Goal: Information Seeking & Learning: Learn about a topic

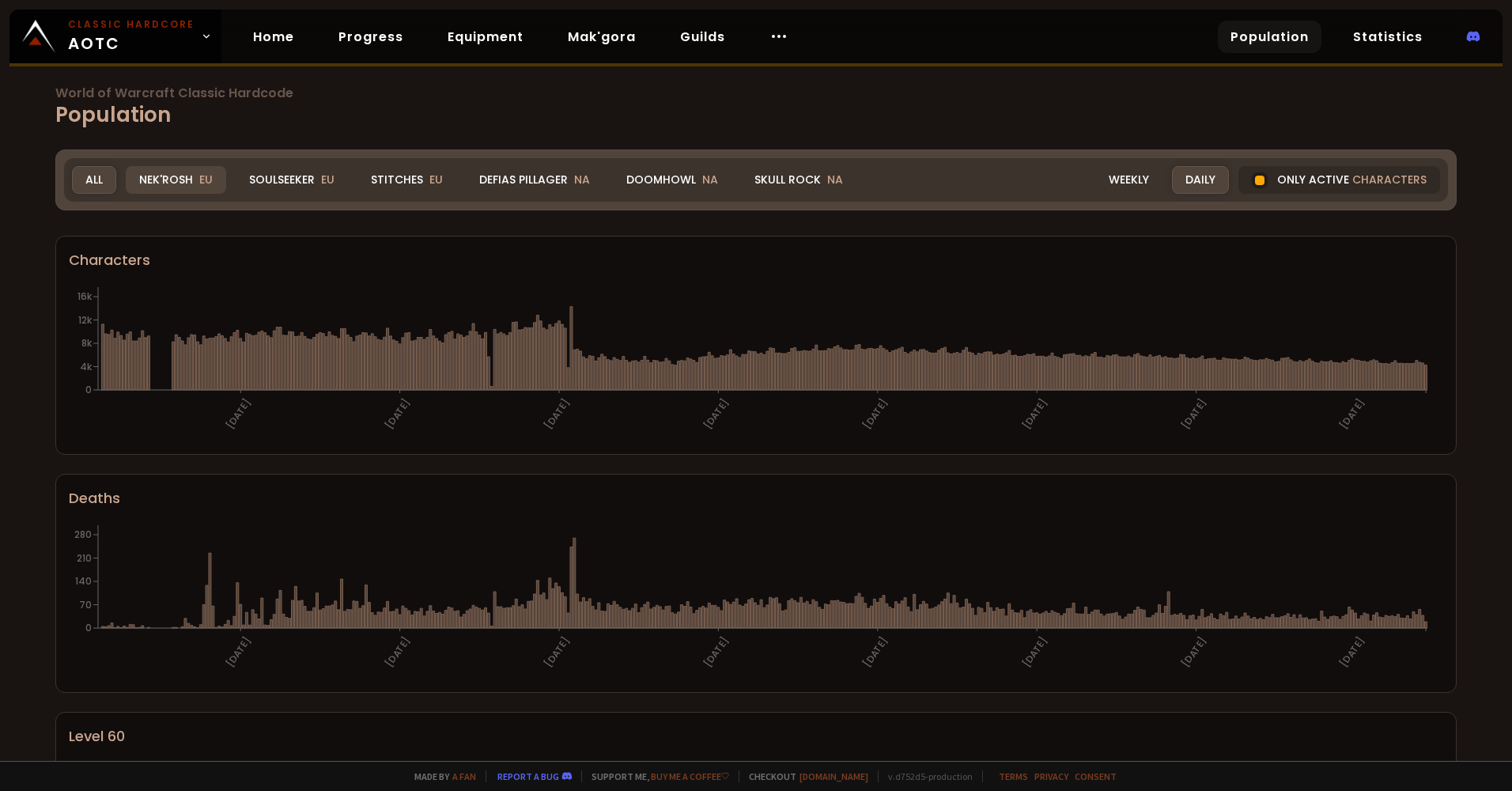
click at [206, 177] on span "EU" at bounding box center [206, 179] width 14 height 16
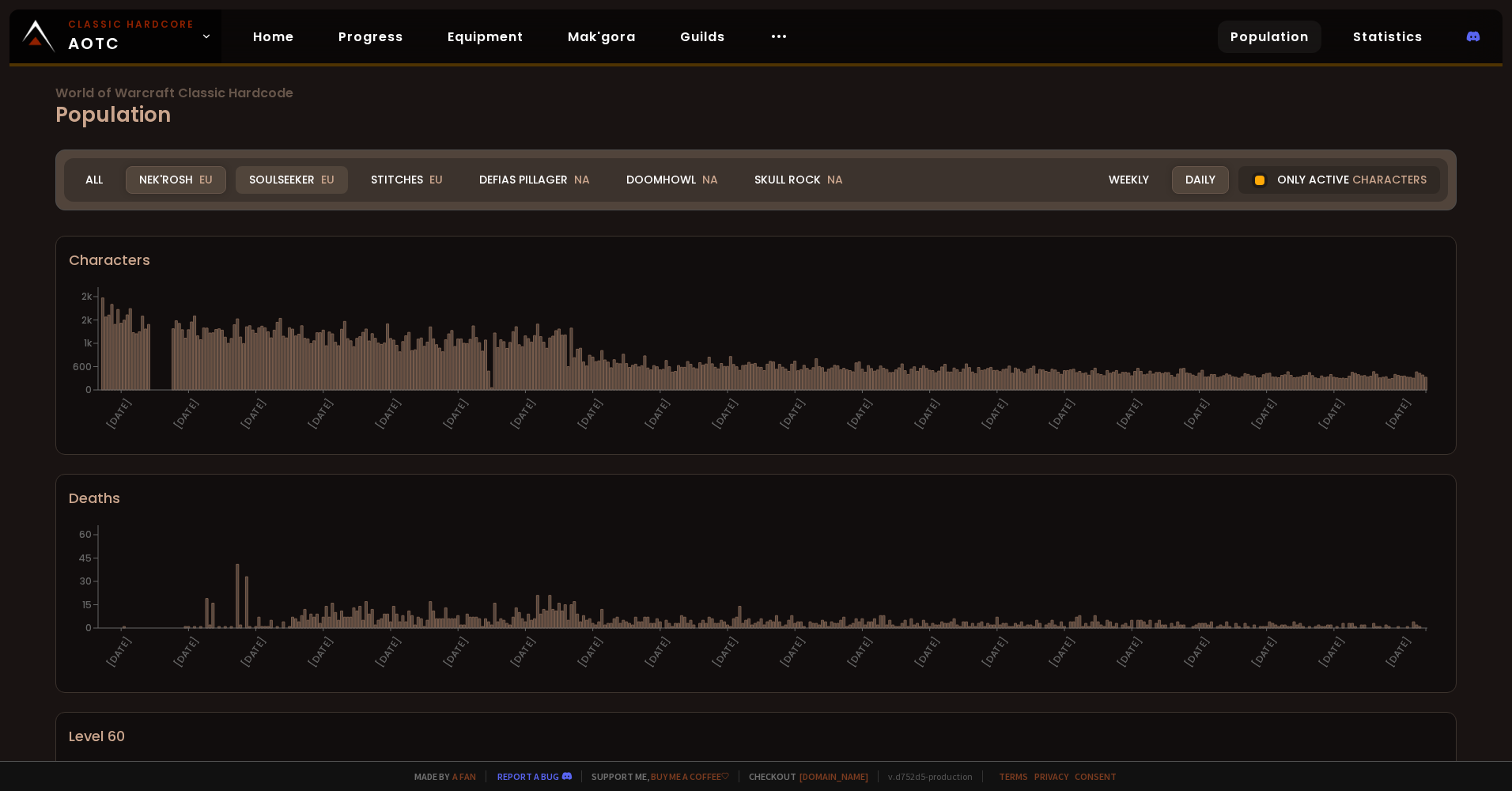
click at [287, 176] on div "Soulseeker EU" at bounding box center [292, 180] width 112 height 28
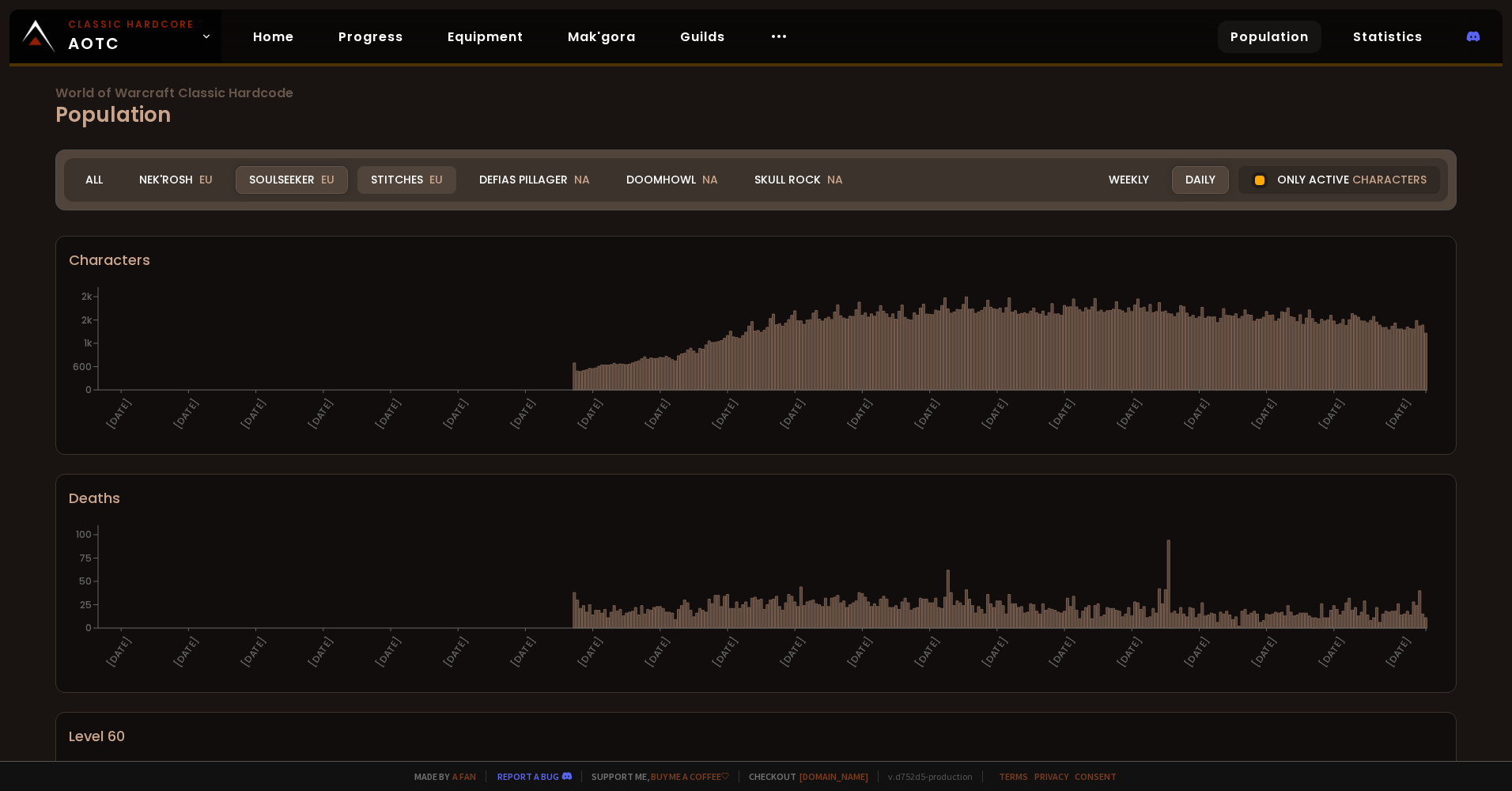
click at [378, 183] on div "Stitches EU" at bounding box center [407, 180] width 99 height 28
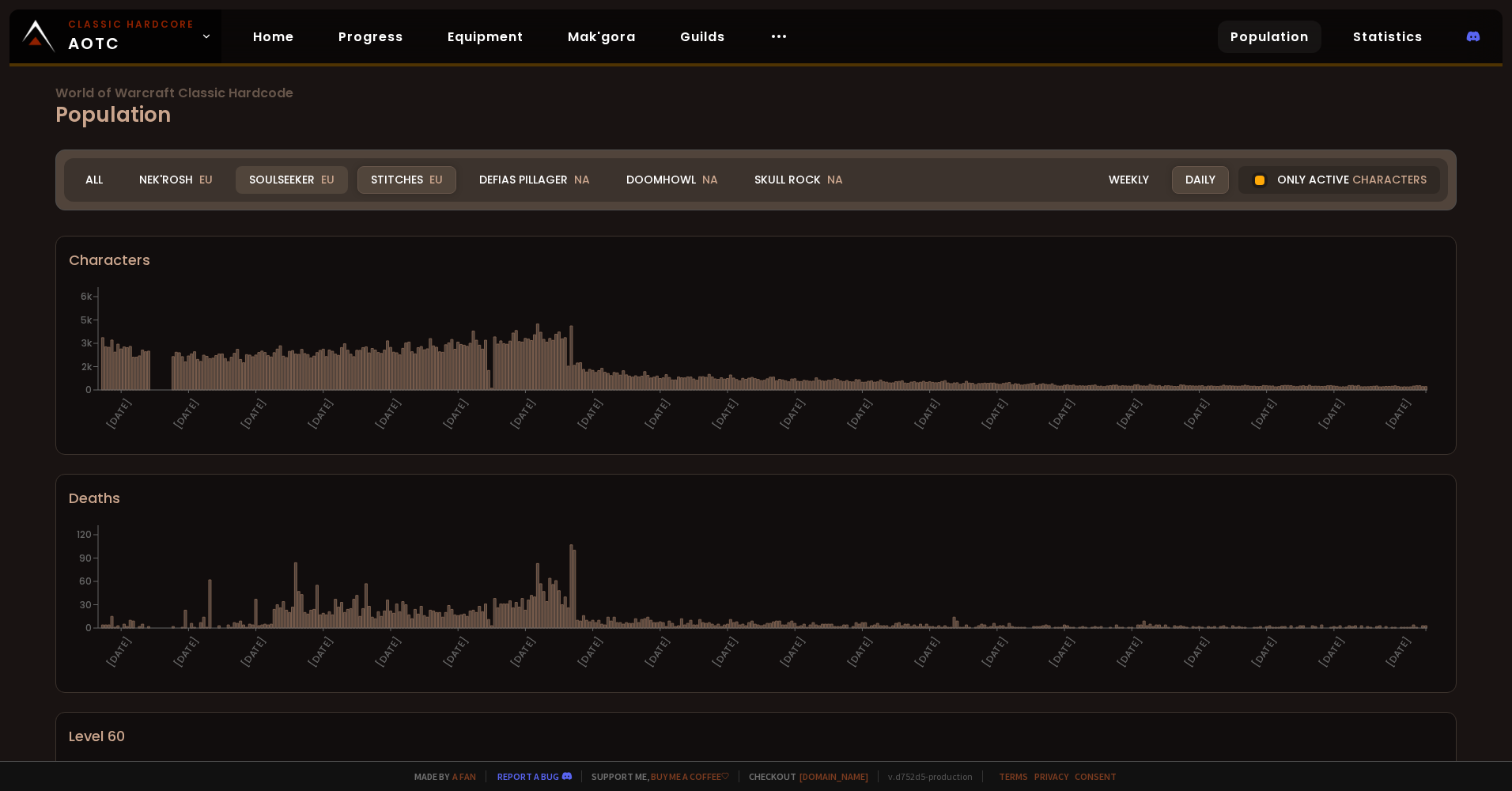
click at [273, 183] on div "Soulseeker EU" at bounding box center [292, 180] width 112 height 28
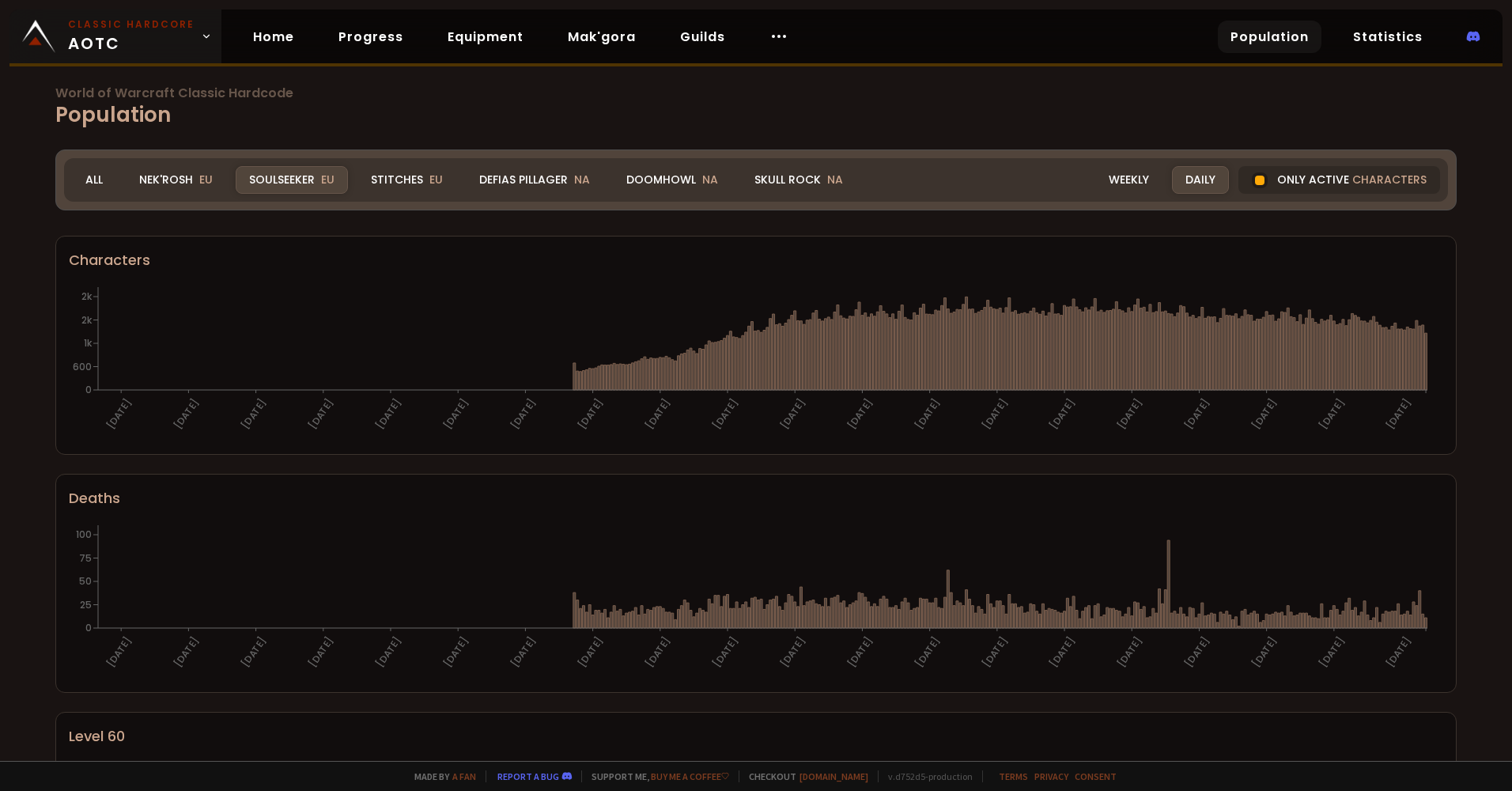
click at [201, 40] on icon at bounding box center [207, 37] width 11 height 11
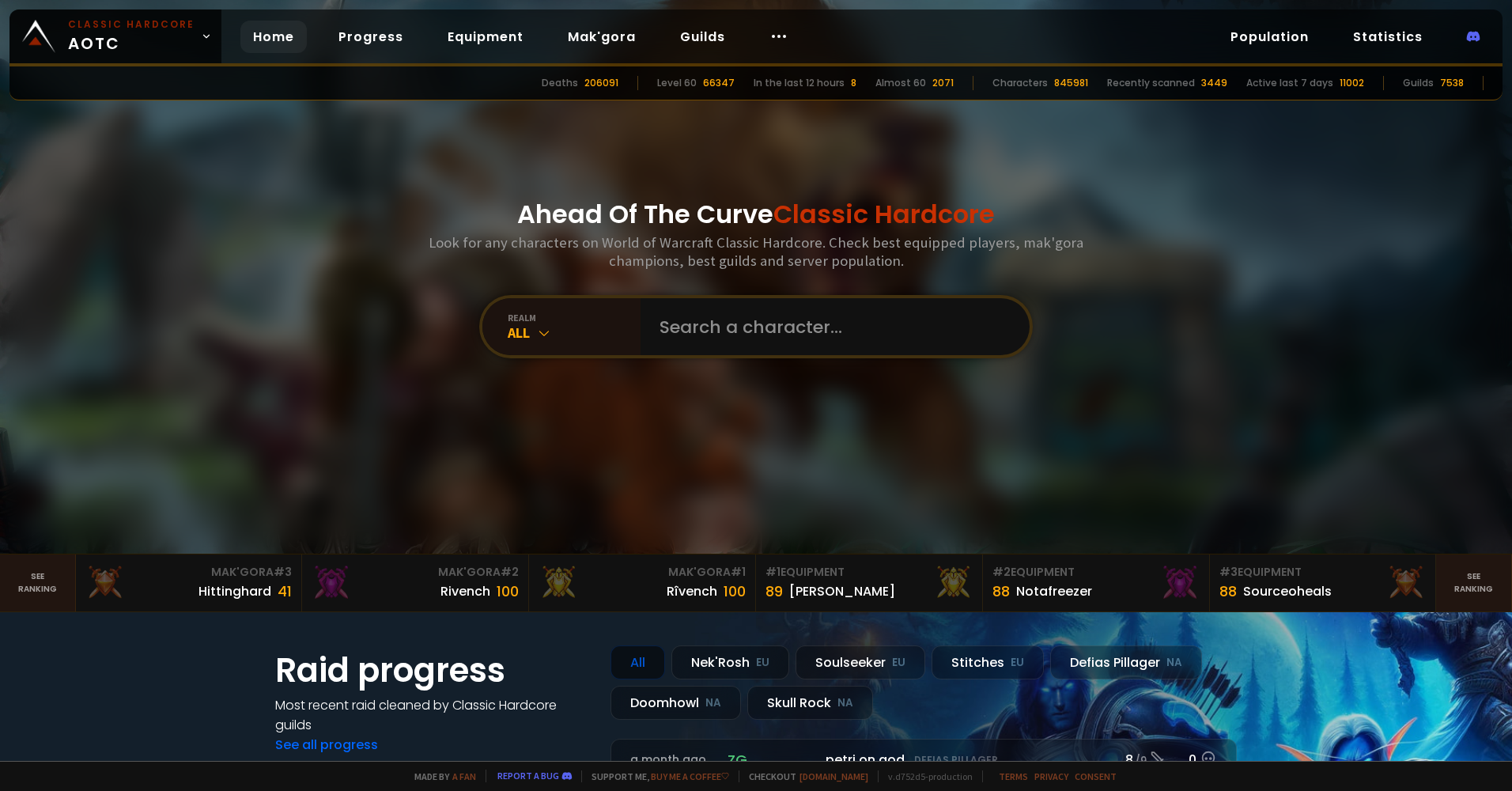
click at [385, 247] on div "Ahead Of The Curve Classic Hardcore Look for any characters on World of Warcraf…" at bounding box center [756, 277] width 953 height 554
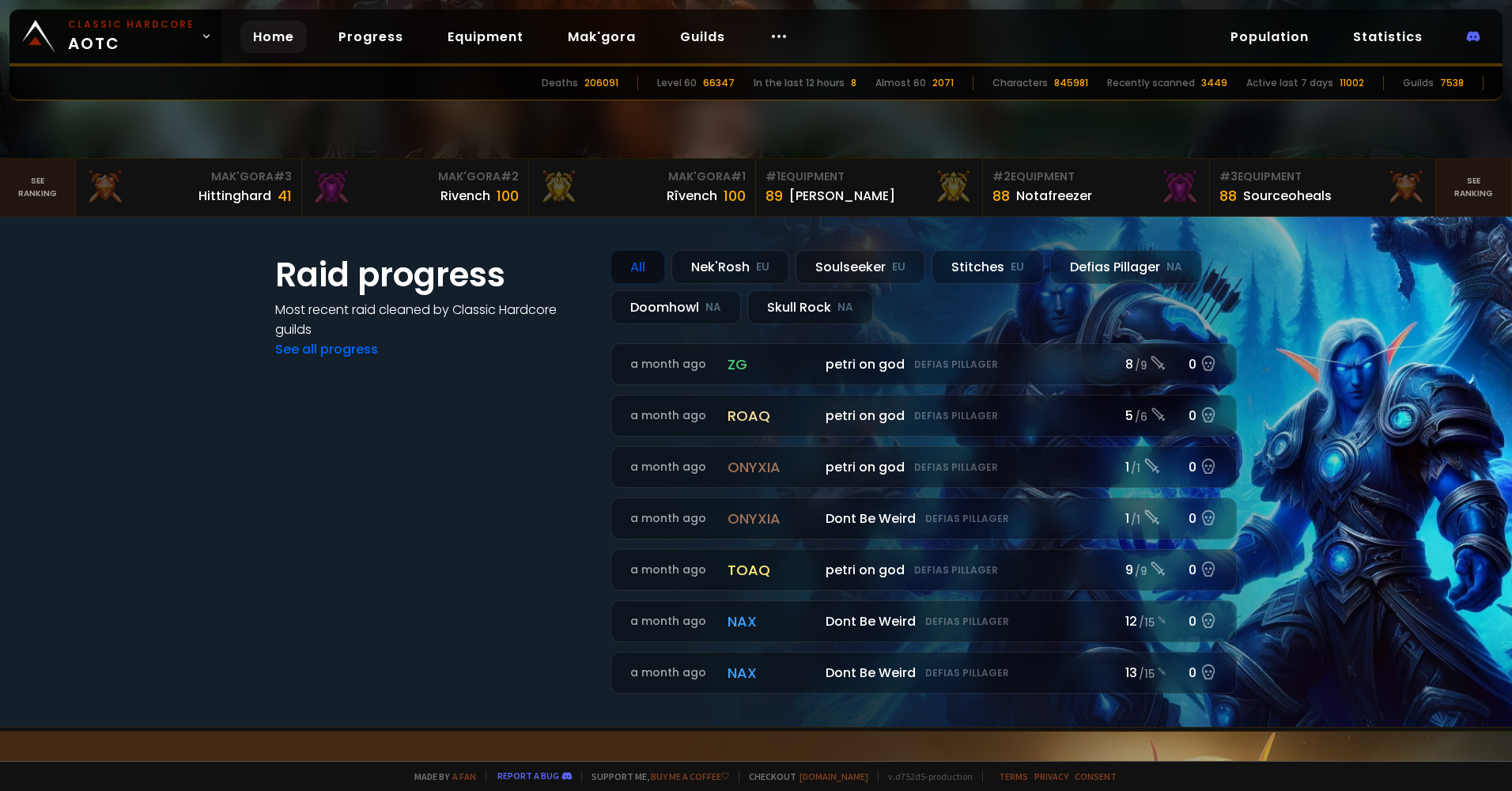
scroll to position [158, 0]
